Goal: Task Accomplishment & Management: Use online tool/utility

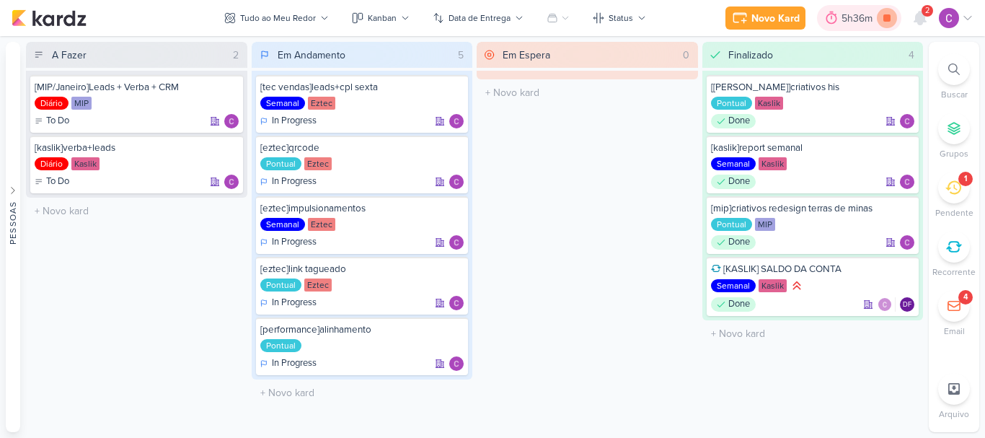
click at [887, 22] on icon at bounding box center [887, 18] width 20 height 20
select select "0"
click at [869, 16] on div "5h36m" at bounding box center [879, 18] width 35 height 15
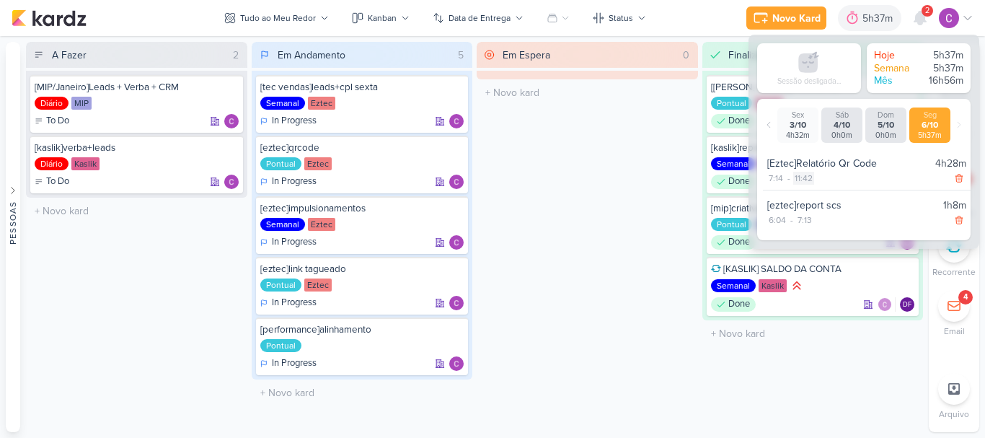
click at [808, 179] on div "11:42" at bounding box center [803, 178] width 21 height 13
select select "11"
select select "42"
click at [829, 198] on select "00 01 02 03 04 05 06 07 08 09 10 11 12 13 14 15 16 17 18 19 20 21 22 23 24 25 2…" at bounding box center [829, 196] width 20 height 17
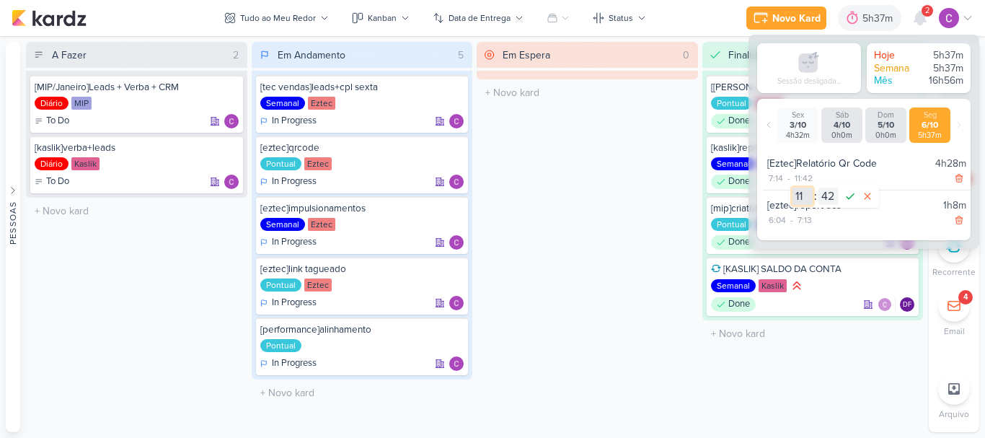
click at [805, 198] on select "00 01 02 03 04 05 06 07 08 09 10 11 12 13 14 15 16 17 18 19 20 21 22 23" at bounding box center [803, 196] width 20 height 17
select select "10"
click at [793, 188] on select "00 01 02 03 04 05 06 07 08 09 10 11 12 13 14 15 16 17 18 19 20 21 22 23" at bounding box center [803, 196] width 20 height 17
click at [829, 194] on select "00 01 02 03 04 05 06 07 08 09 10 11 12 13 14 15 16 17 18 19 20 21 22 23 24 25 2…" at bounding box center [829, 196] width 20 height 17
select select "0"
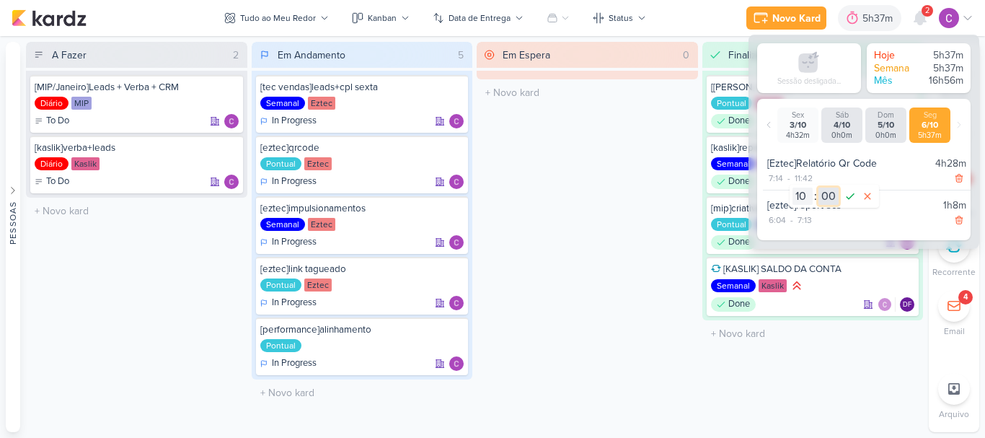
click at [819, 188] on select "00 01 02 03 04 05 06 07 08 09 10 11 12 13 14 15 16 17 18 19 20 21 22 23 24 25 2…" at bounding box center [829, 196] width 20 height 17
click at [845, 197] on icon at bounding box center [850, 196] width 17 height 17
click at [646, 309] on div "Em Espera 0 O título do kard deve ter menos que 100 caracteres" at bounding box center [587, 237] width 221 height 390
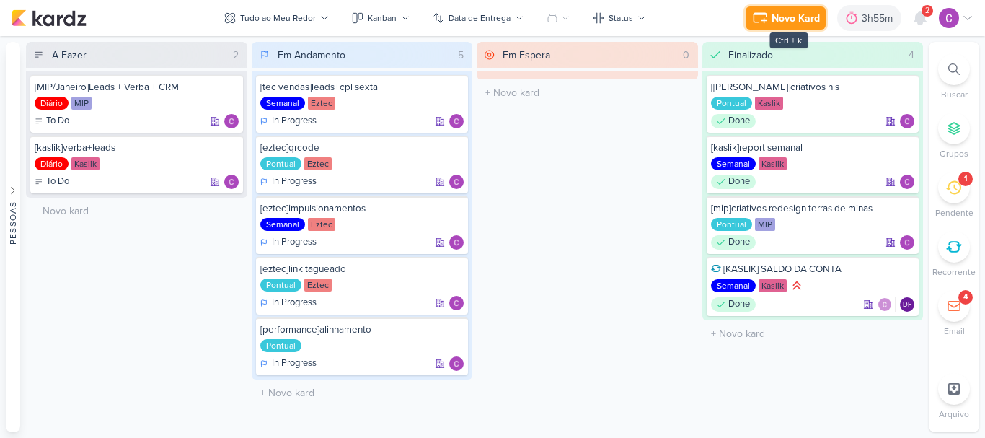
click at [785, 22] on div "Novo Kard" at bounding box center [796, 18] width 48 height 15
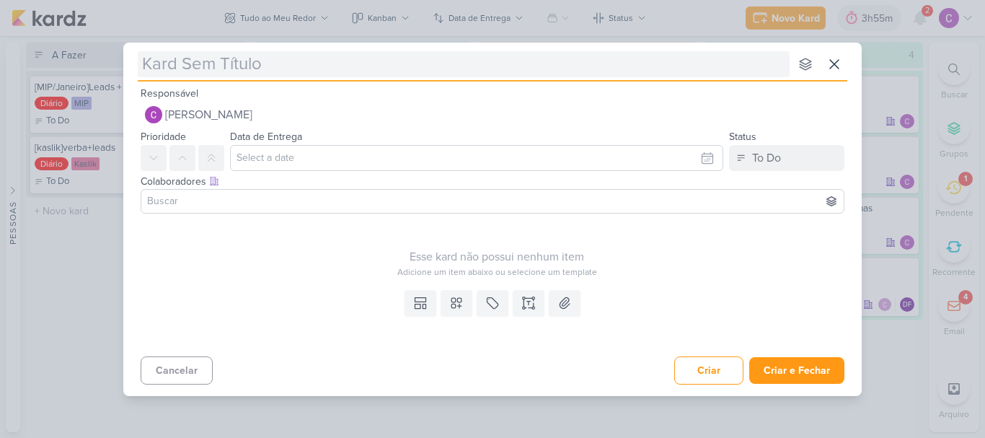
type input "["
type input "[kaslik"
type input "[kaslik]"
type input "[kaslik]resu"
type input "[kaslik]resumo"
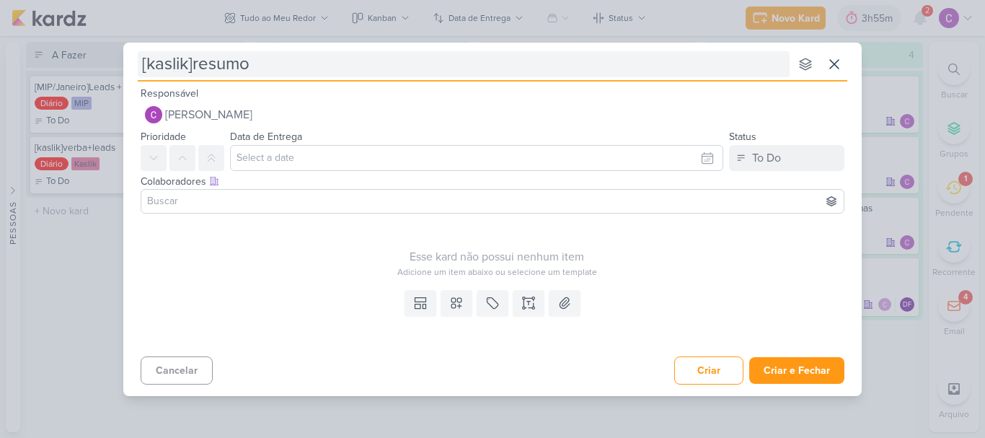
type input "[kaslik]resumo"
type input "[kaslik]resumo semanal"
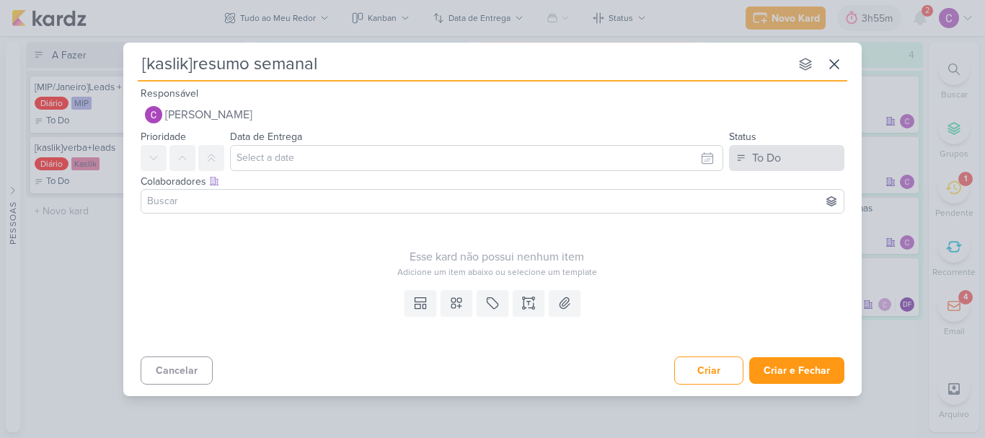
type input "[kaslik]resumo semanal"
click at [759, 160] on div "To Do" at bounding box center [766, 157] width 29 height 17
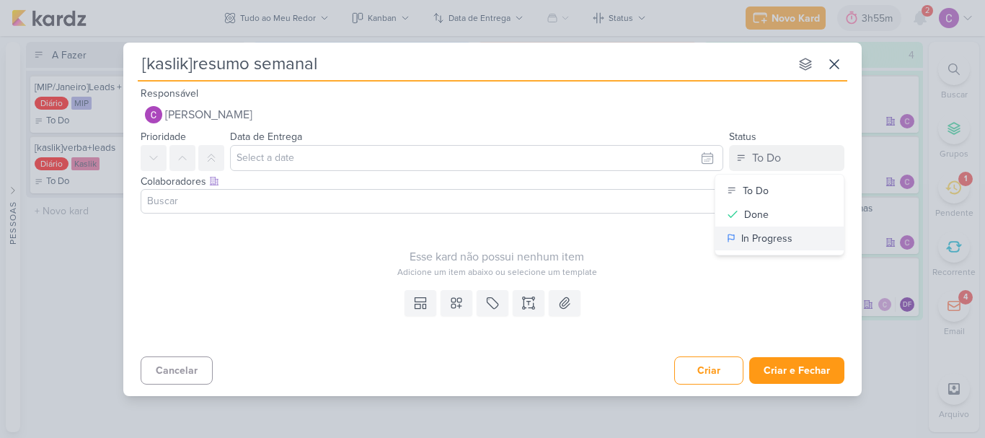
drag, startPoint x: 772, startPoint y: 240, endPoint x: 651, endPoint y: 267, distance: 124.1
click at [762, 242] on div "In Progress" at bounding box center [766, 238] width 51 height 15
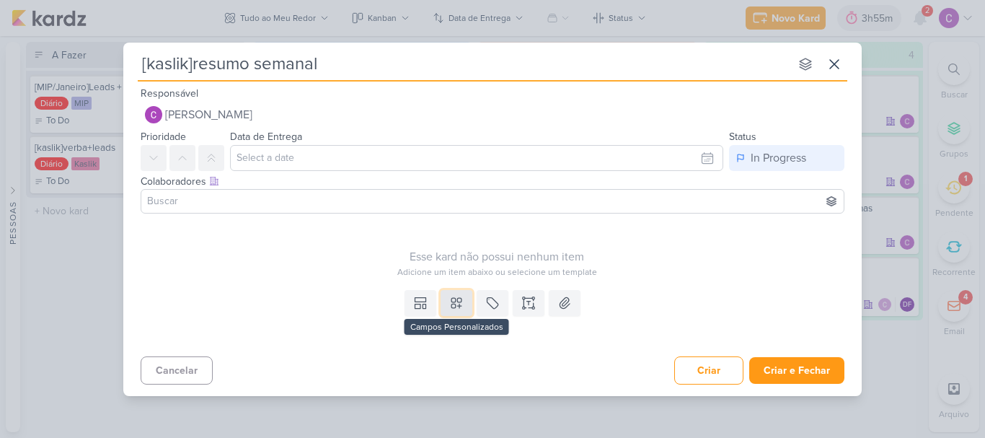
click at [458, 307] on icon at bounding box center [456, 303] width 14 height 14
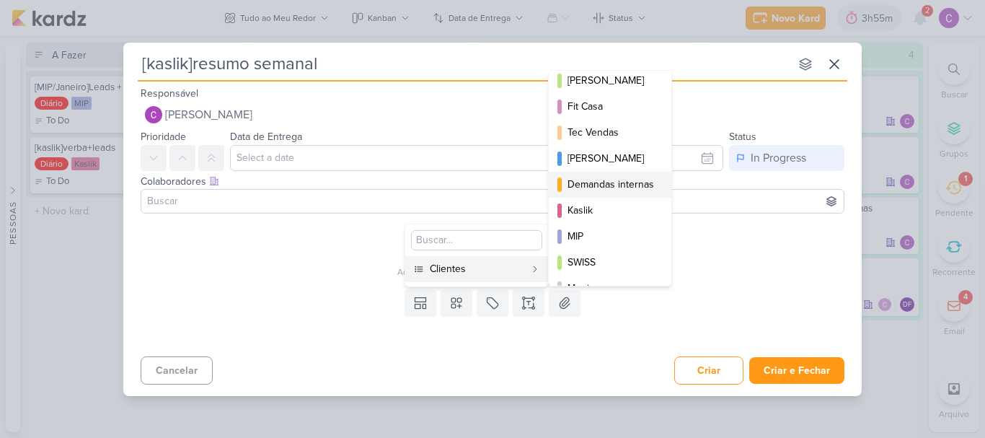
scroll to position [209, 0]
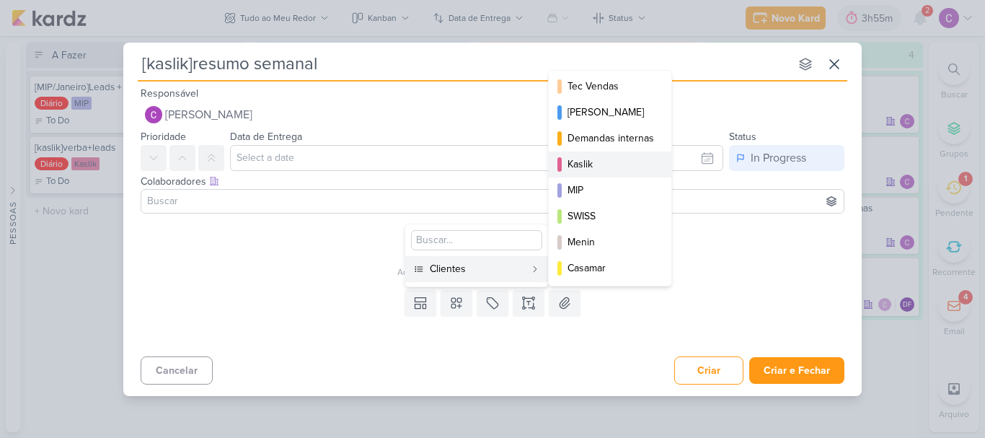
click at [587, 160] on div "Kaslik" at bounding box center [611, 164] width 87 height 15
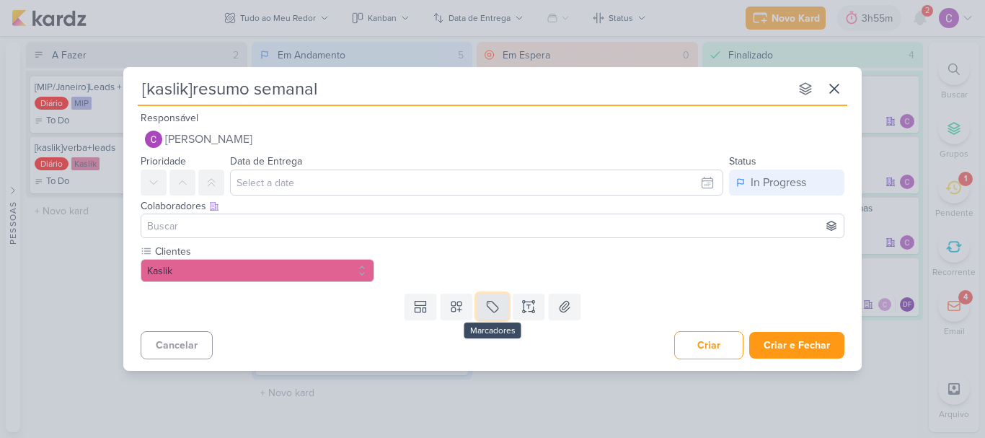
click at [495, 309] on icon at bounding box center [492, 306] width 14 height 14
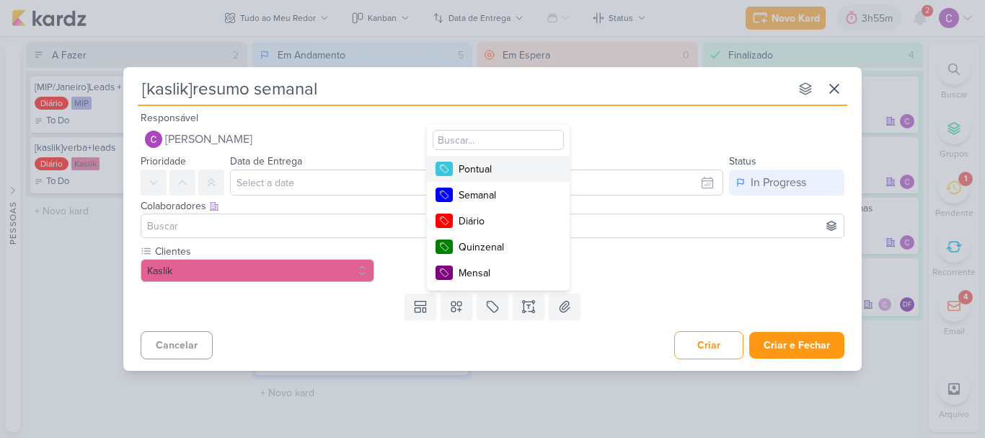
click at [488, 167] on div "Pontual" at bounding box center [506, 169] width 94 height 15
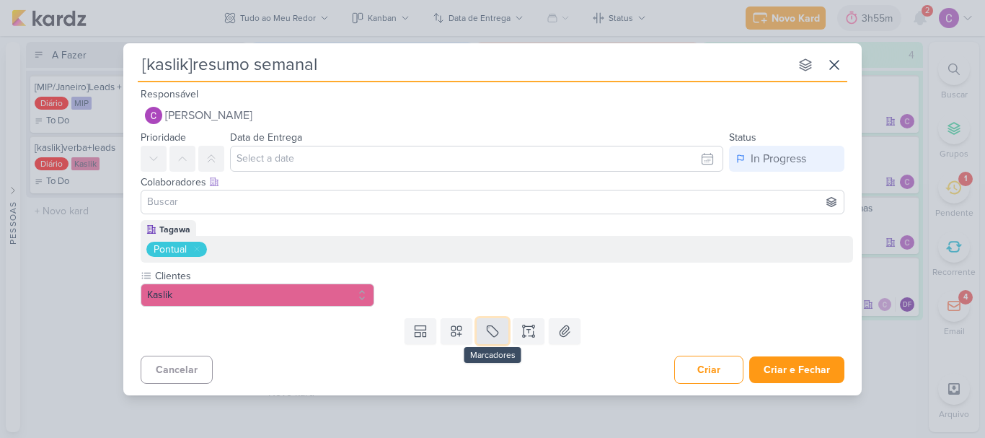
drag, startPoint x: 498, startPoint y: 328, endPoint x: 498, endPoint y: 320, distance: 8.0
click at [498, 329] on icon at bounding box center [492, 331] width 14 height 14
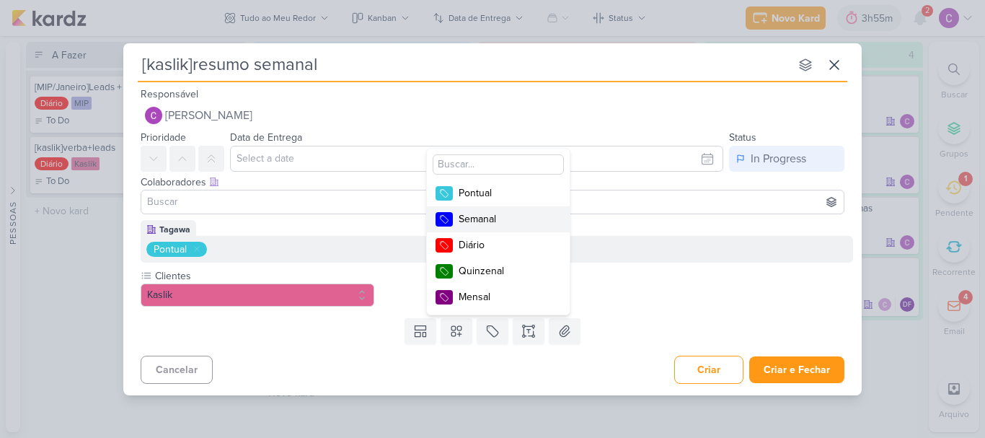
drag, startPoint x: 487, startPoint y: 217, endPoint x: 387, endPoint y: 226, distance: 100.6
click at [485, 217] on div "Semanal" at bounding box center [506, 218] width 94 height 15
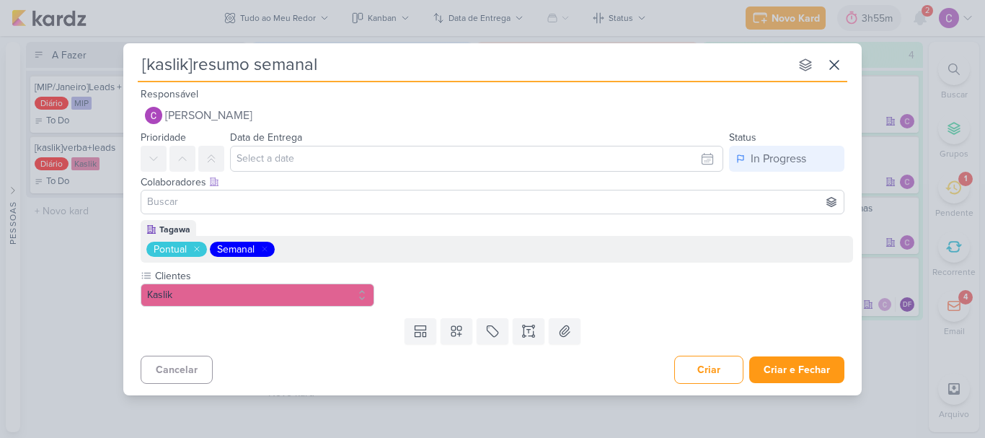
click at [196, 251] on icon at bounding box center [197, 248] width 9 height 9
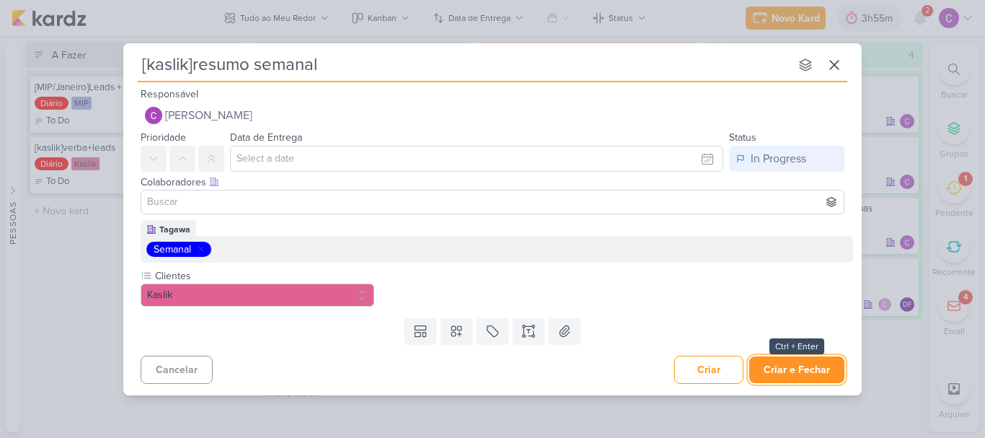
click at [792, 366] on button "Criar e Fechar" at bounding box center [796, 369] width 95 height 27
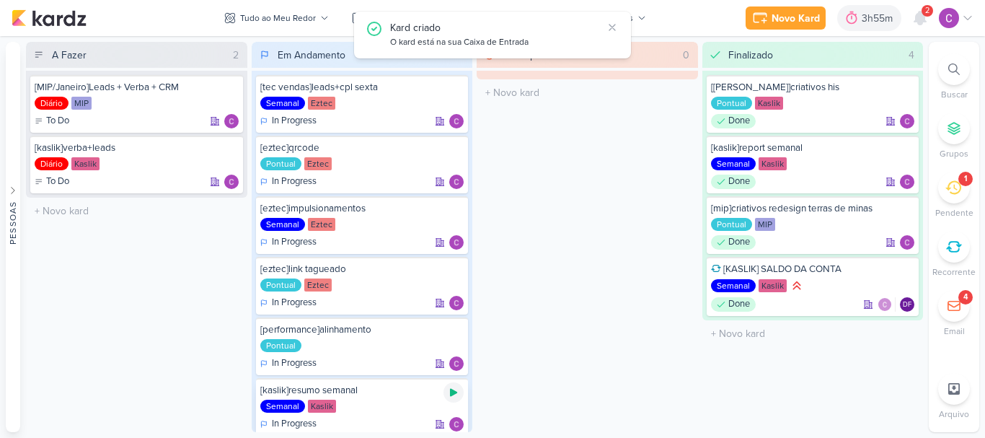
click at [448, 389] on icon at bounding box center [454, 393] width 12 height 12
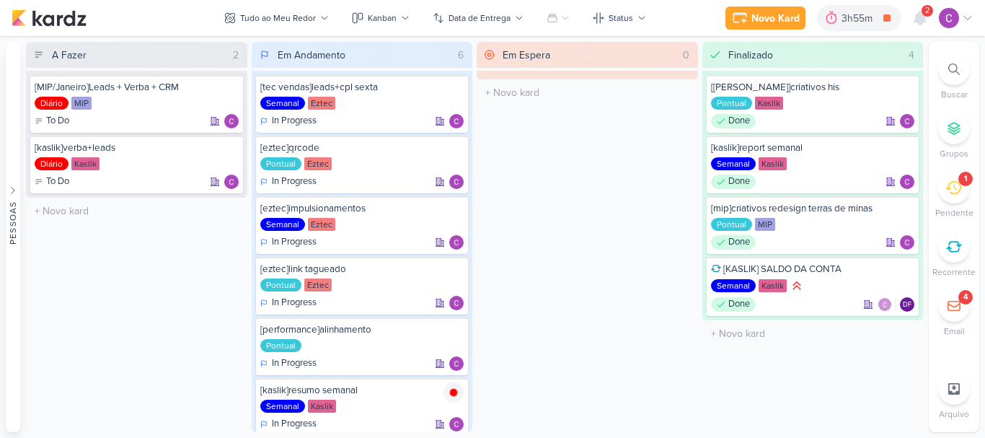
click at [583, 165] on div "Em Espera 0 O título do kard deve ter menos que 100 caracteres" at bounding box center [587, 237] width 221 height 390
click at [457, 392] on icon at bounding box center [453, 392] width 7 height 7
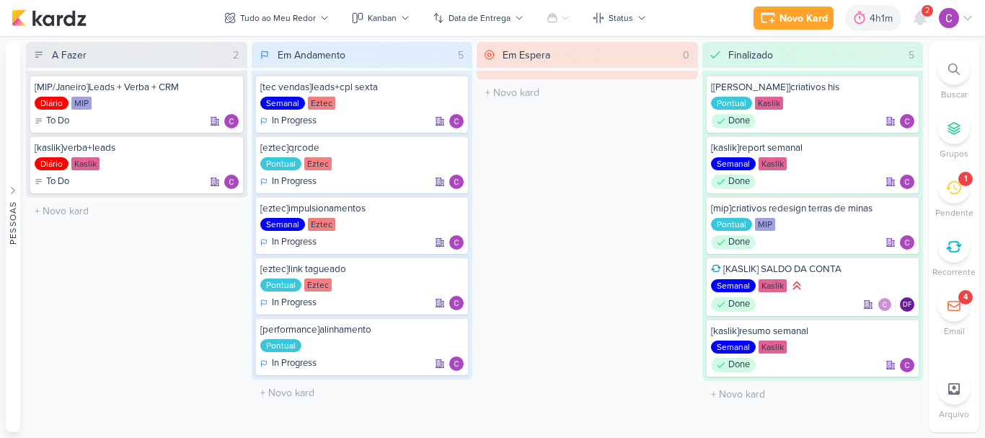
click at [614, 169] on div "Em Espera 0 O título do kard deve ter menos que 100 caracteres" at bounding box center [587, 237] width 221 height 390
click at [963, 177] on div "1" at bounding box center [965, 179] width 14 height 14
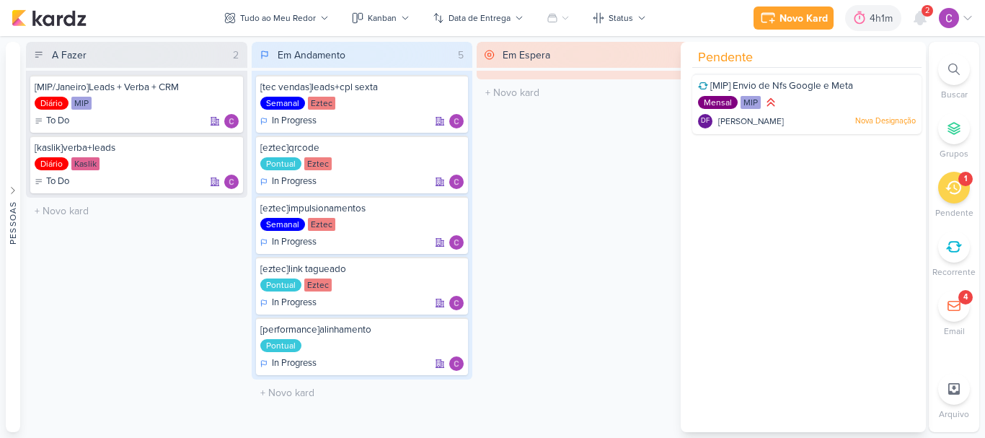
click at [956, 185] on icon at bounding box center [953, 188] width 16 height 16
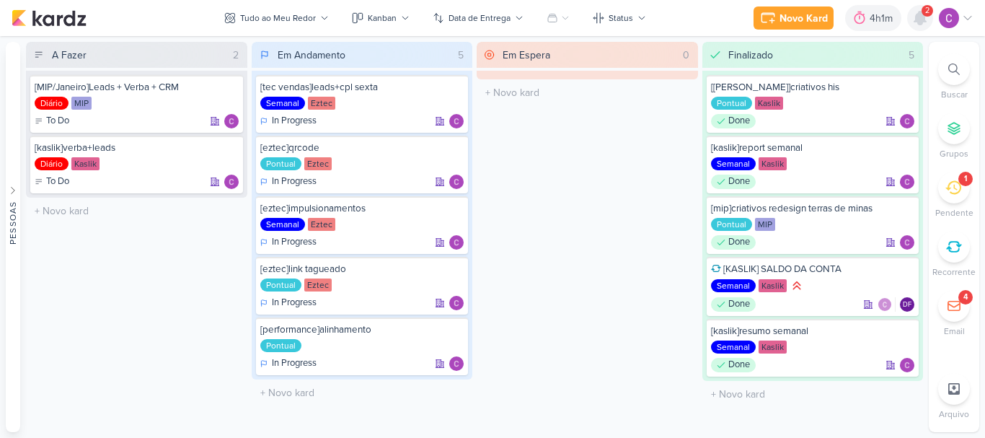
click at [921, 22] on icon at bounding box center [920, 18] width 12 height 13
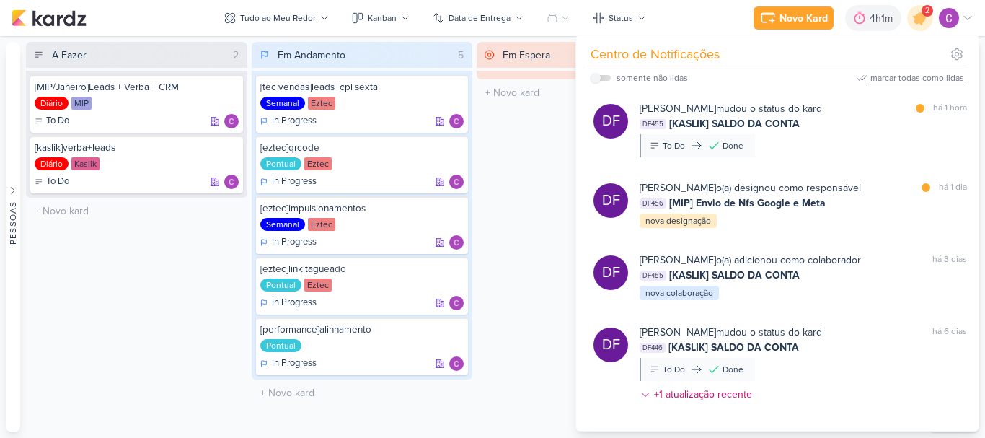
click at [935, 81] on div "marcar todas como lidas" at bounding box center [917, 77] width 94 height 13
click at [921, 17] on icon at bounding box center [920, 17] width 17 height 17
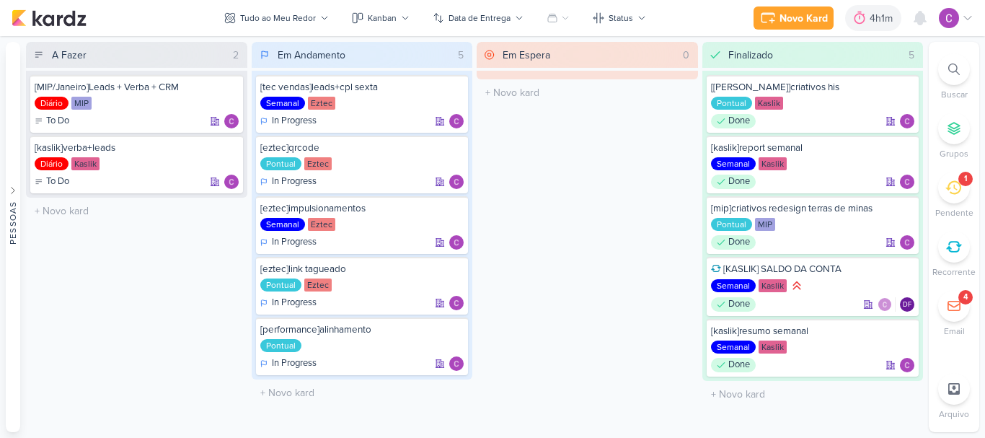
click at [959, 302] on icon at bounding box center [954, 306] width 14 height 14
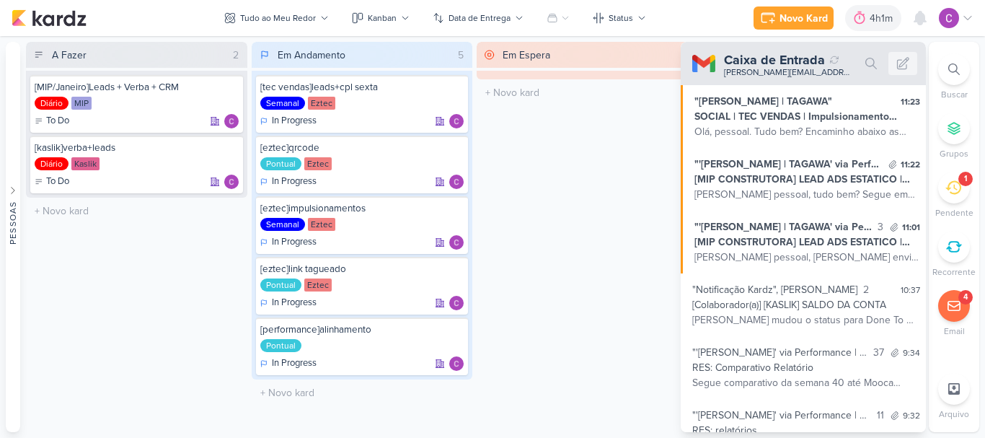
click at [611, 182] on div "Em Espera 0 O título do kard deve ter menos que 100 caracteres" at bounding box center [587, 237] width 221 height 390
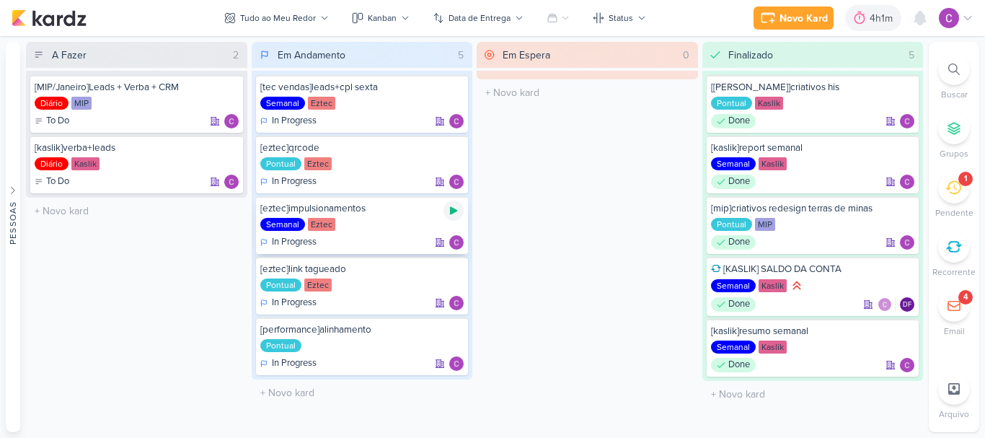
click at [457, 215] on icon at bounding box center [454, 211] width 12 height 12
click at [853, 14] on div "4h1m" at bounding box center [863, 18] width 27 height 15
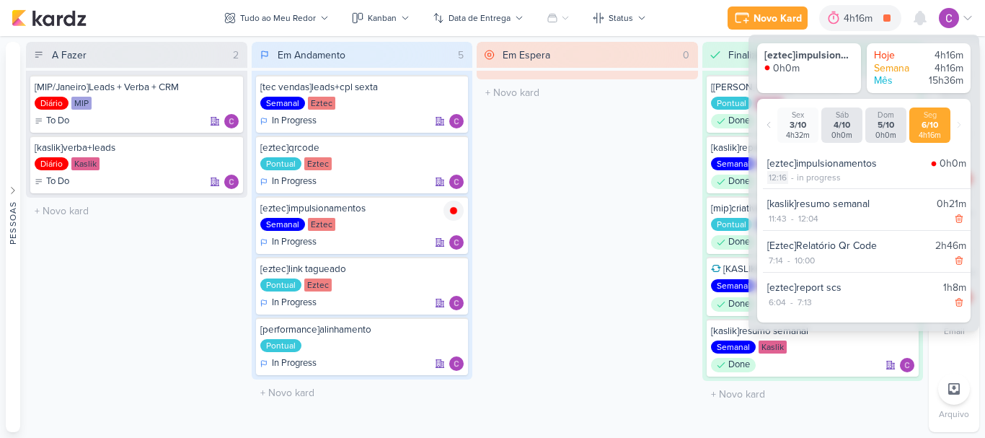
click at [778, 180] on div "12:16" at bounding box center [777, 177] width 21 height 13
select select "12"
click at [805, 197] on select "00 01 02 03 04 05 06 07 08 09 10 11 12 13 14 15 16 17 18 19 20 21 22 23 24 25 2…" at bounding box center [803, 195] width 20 height 17
select select "6"
click at [793, 187] on select "00 01 02 03 04 05 06 07 08 09 10 11 12 13 14 15 16 17 18 19 20 21 22 23 24 25 2…" at bounding box center [803, 195] width 20 height 17
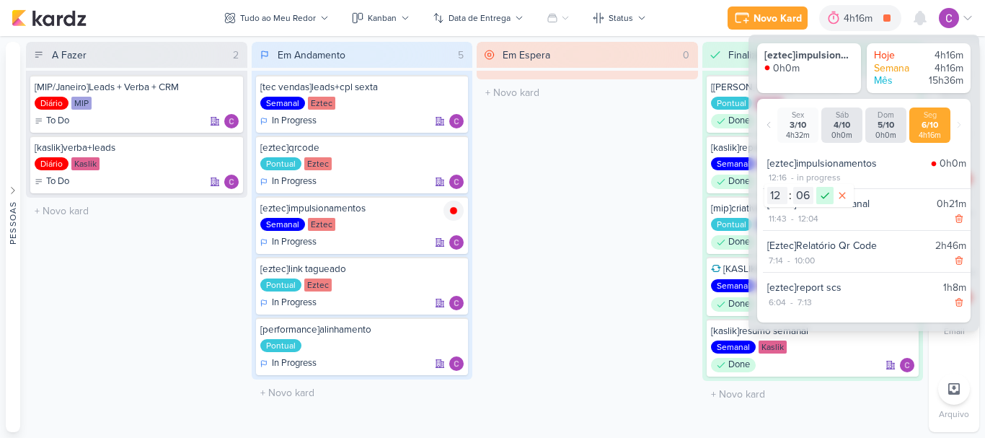
click at [823, 194] on icon at bounding box center [824, 195] width 17 height 17
